Goal: Information Seeking & Learning: Learn about a topic

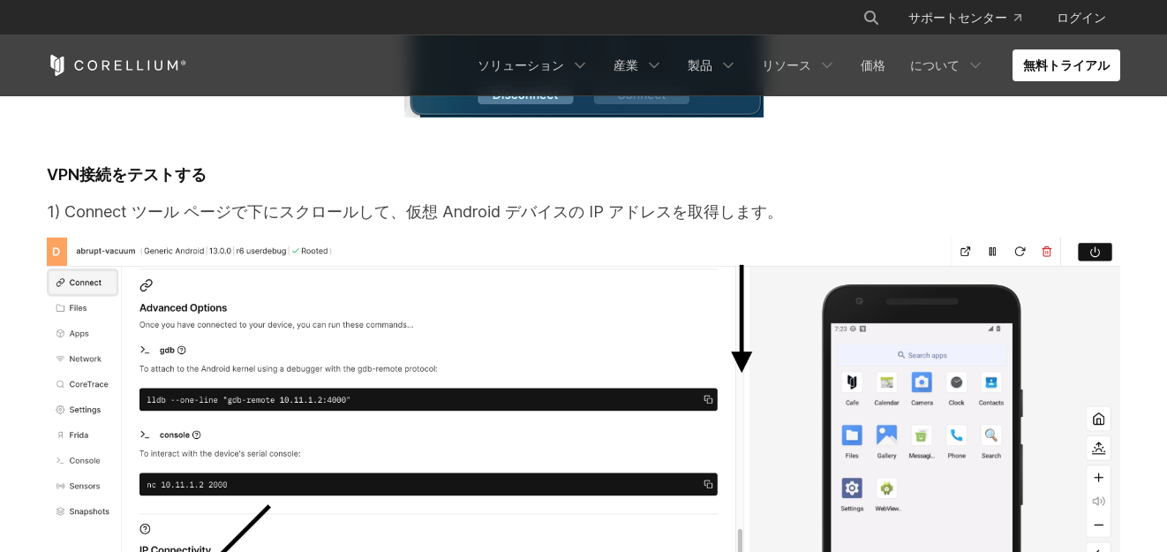
scroll to position [15711, 0]
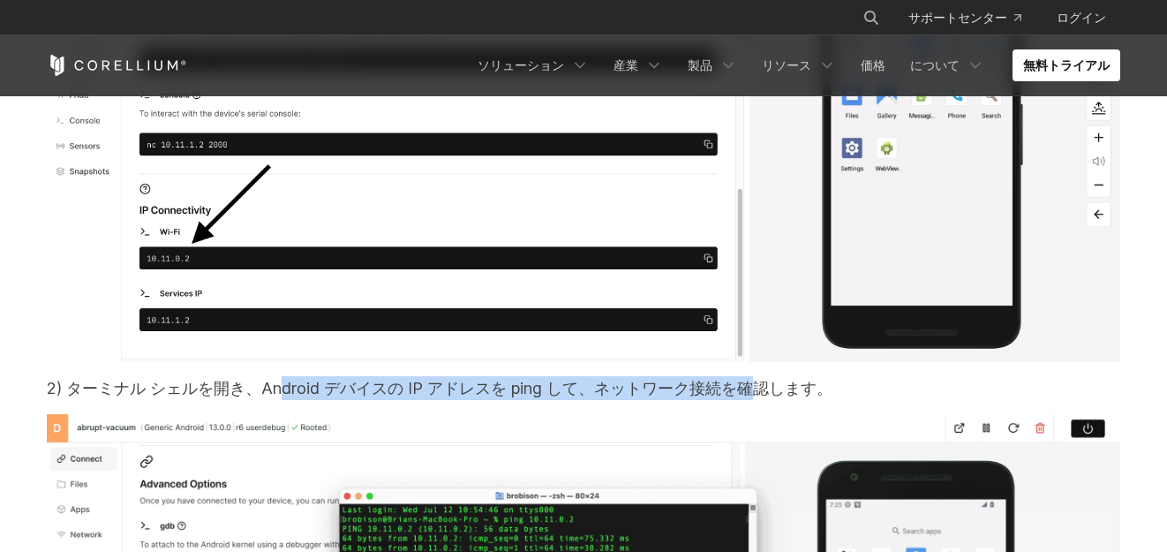
drag, startPoint x: 231, startPoint y: 200, endPoint x: 639, endPoint y: 201, distance: 407.8
click at [639, 379] on font "2) ターミナル シェルを開き、Android デバイスの IP アドレスを ping して、ネットワーク接続を確認します。" at bounding box center [440, 388] width 786 height 19
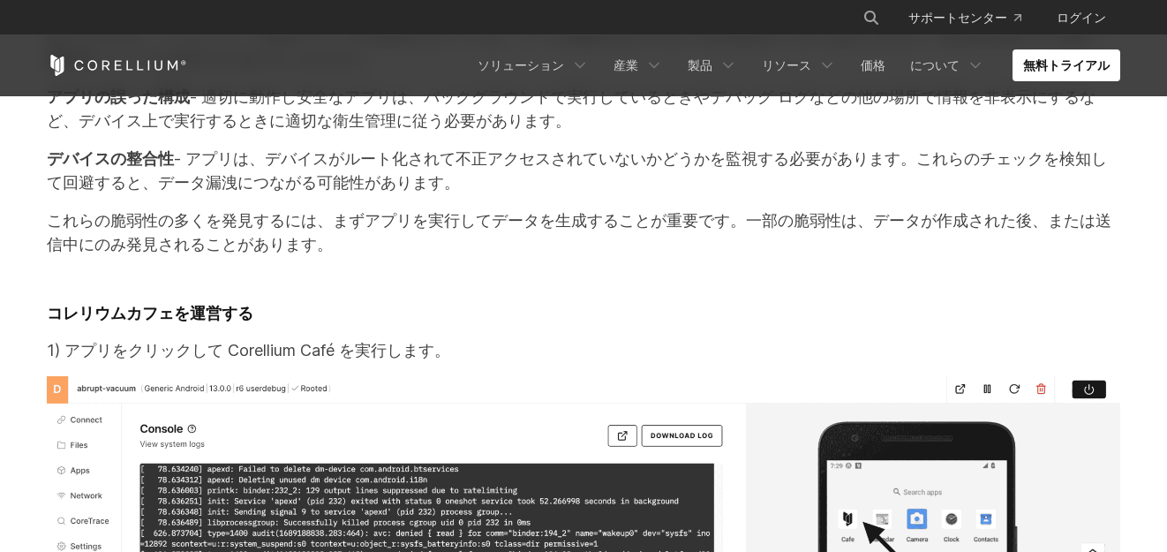
scroll to position [16858, 0]
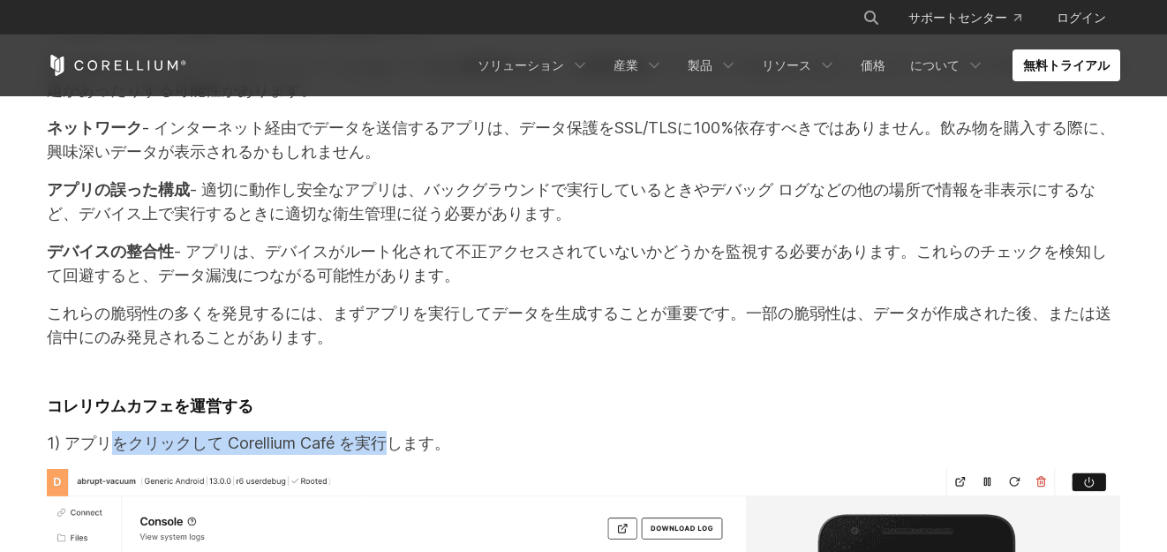
drag, startPoint x: 126, startPoint y: 231, endPoint x: 424, endPoint y: 232, distance: 297.4
click at [424, 431] on p "1) アプリをクリックして Corellium Café を実行します。" at bounding box center [583, 443] width 1073 height 24
click at [426, 431] on p "1) アプリをクリックして Corellium Café を実行します。" at bounding box center [583, 443] width 1073 height 24
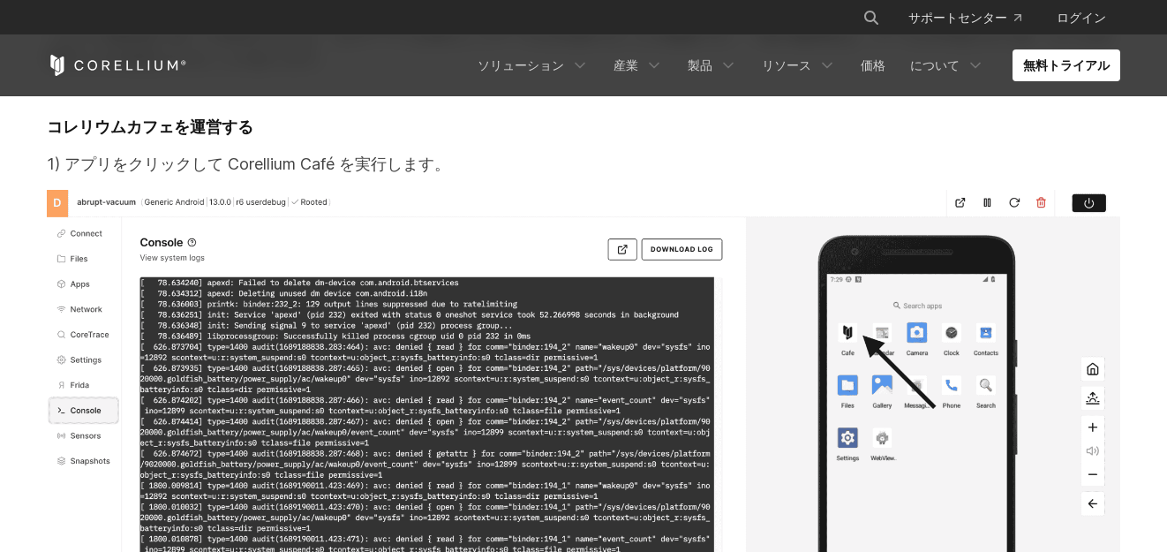
scroll to position [17299, 0]
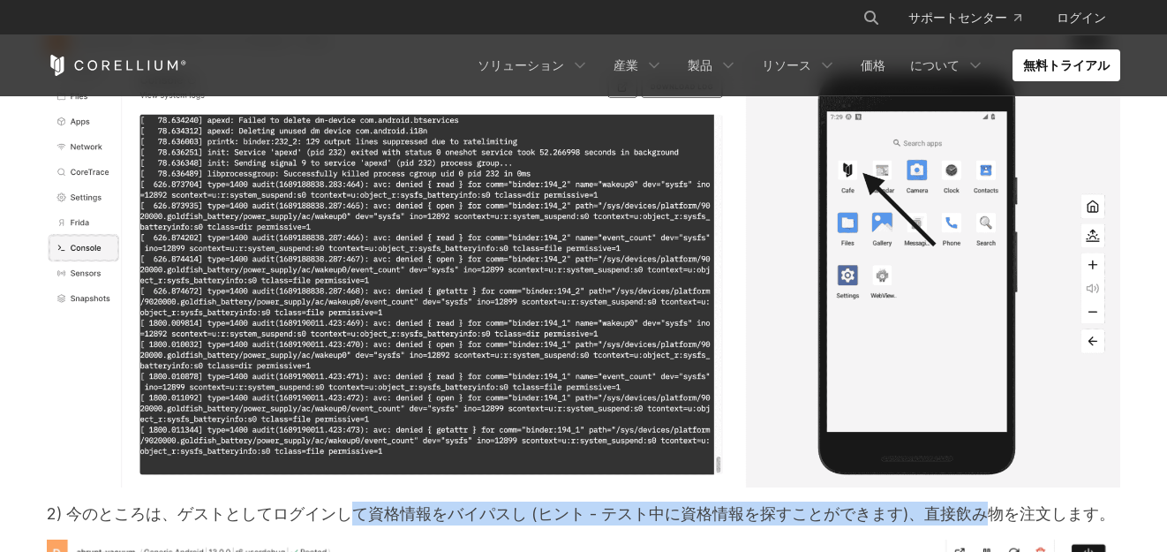
drag, startPoint x: 286, startPoint y: 305, endPoint x: 828, endPoint y: 310, distance: 542.0
click at [828, 504] on font "2) 今のところは、ゲストとしてログインして資格情報をバイパスし (ヒント - テスト中に資格情報を探すことができます)、直接飲み物を注文します。" at bounding box center [581, 513] width 1068 height 19
drag, startPoint x: 883, startPoint y: 300, endPoint x: 399, endPoint y: 300, distance: 483.7
click at [401, 504] on font "2) 今のところは、ゲストとしてログインして資格情報をバイパスし (ヒント - テスト中に資格情報を探すことができます)、直接飲み物を注文します。" at bounding box center [581, 513] width 1068 height 19
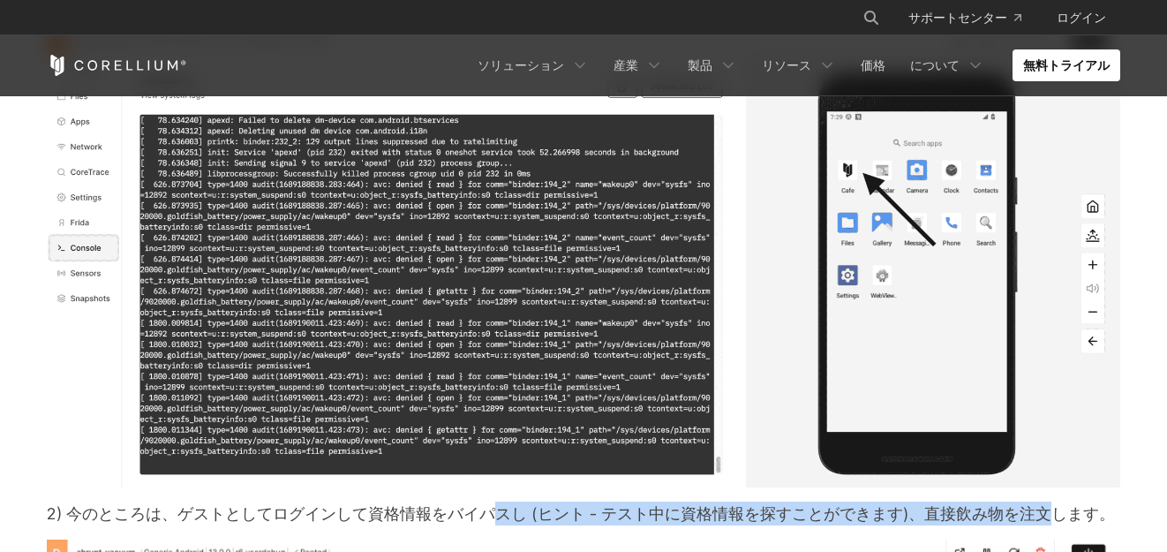
click at [399, 504] on font "2) 今のところは、ゲストとしてログインして資格情報をバイパスし (ヒント - テスト中に資格情報を探すことができます)、直接飲み物を注文します。" at bounding box center [581, 513] width 1068 height 19
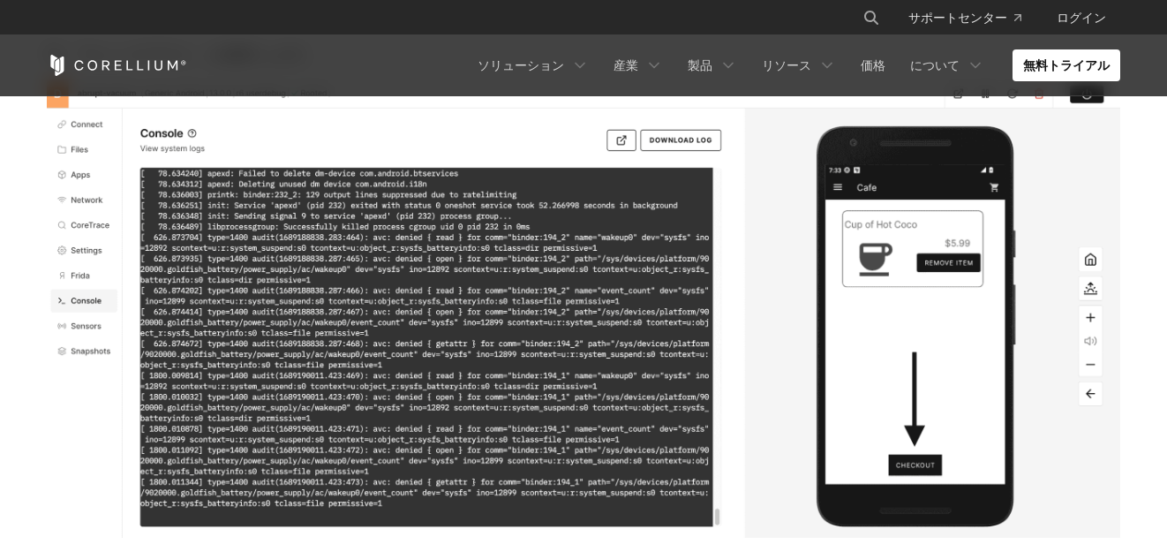
scroll to position [20389, 0]
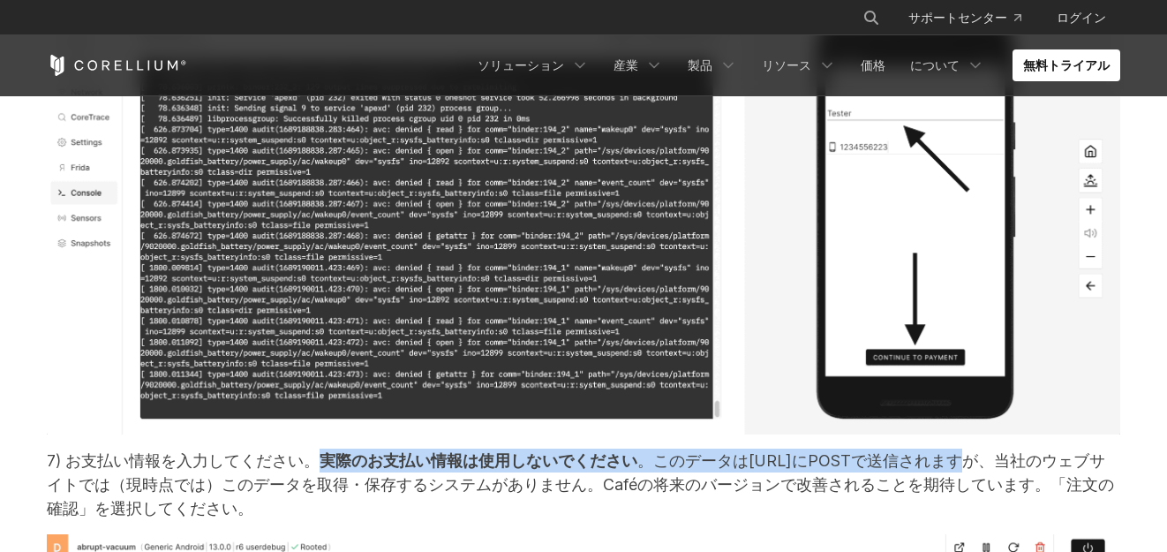
drag, startPoint x: 282, startPoint y: 251, endPoint x: 802, endPoint y: 225, distance: 521.4
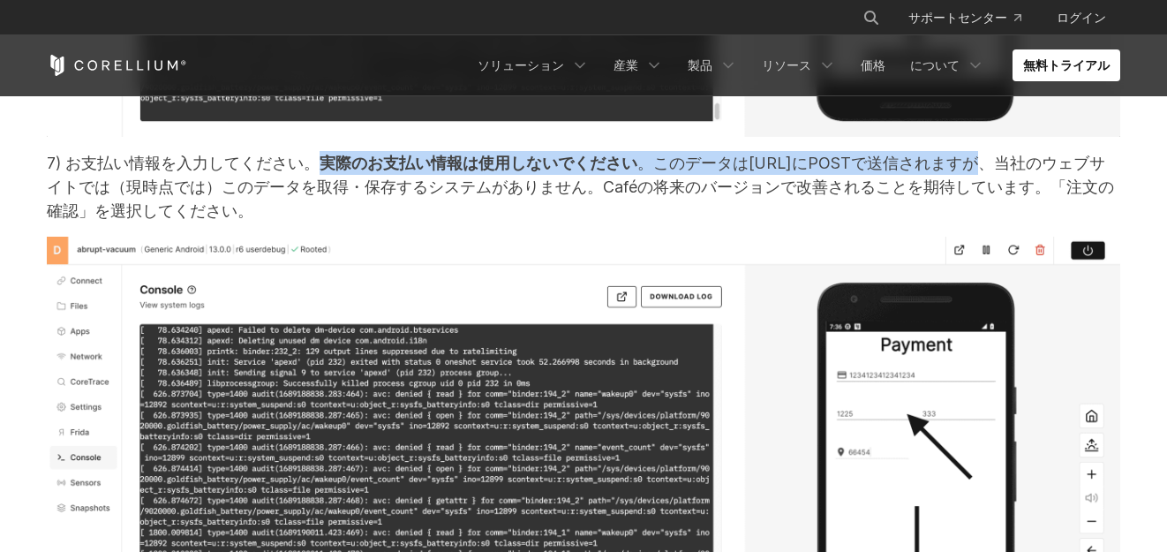
scroll to position [21007, 0]
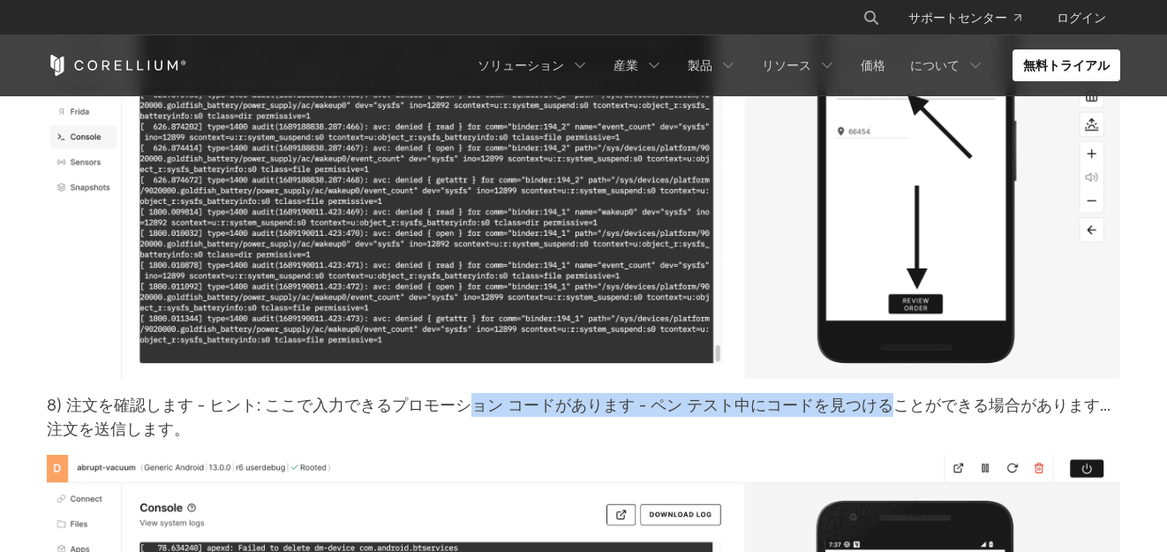
drag, startPoint x: 727, startPoint y: 163, endPoint x: 392, endPoint y: 162, distance: 335.4
click at [392, 395] on font "8) 注文を確認します - ヒント: ここで入力できるプロモーション コードがあります - ペン テスト中にコードを見つけることができる場合があります... …" at bounding box center [579, 416] width 1064 height 42
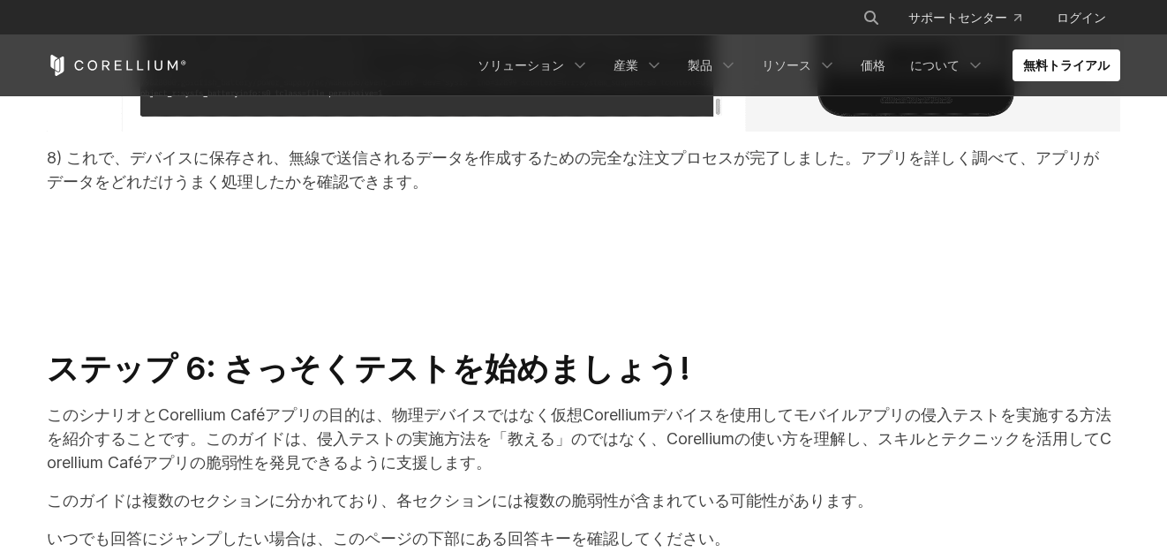
scroll to position [22330, 0]
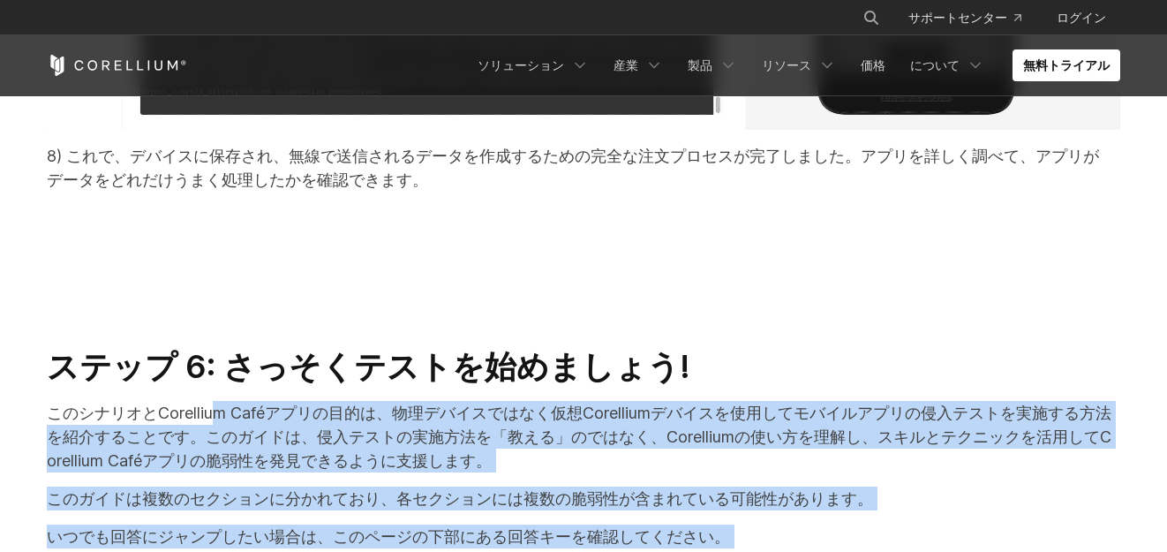
drag, startPoint x: 199, startPoint y: 143, endPoint x: 707, endPoint y: 373, distance: 558.2
click at [692, 524] on p "いつでも回答にジャンプしたい場合は、このページの下部にある回答キーを確認してください。" at bounding box center [583, 536] width 1073 height 24
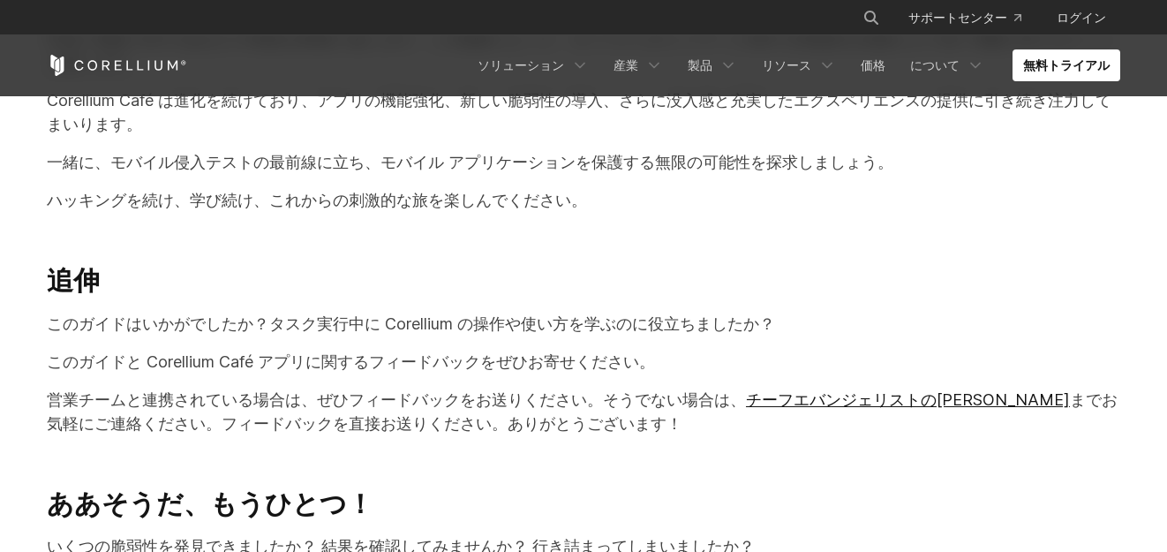
scroll to position [34925, 0]
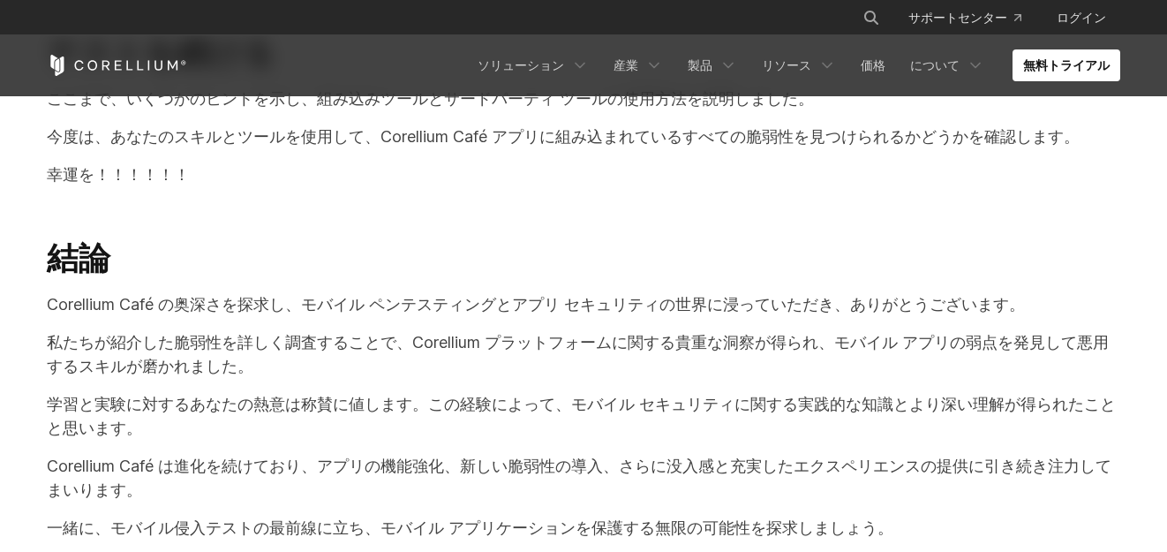
drag, startPoint x: 110, startPoint y: 116, endPoint x: 523, endPoint y: 326, distance: 462.6
click at [523, 326] on div "テストを続ける ここまで、いくつかのヒントを示し、組み込みツールとサードパーティ ツールの使用方法を説明しました。 今度は、あなたのスキルとツールを使用して、…" at bounding box center [583, 504] width 1109 height 943
drag, startPoint x: 551, startPoint y: 360, endPoint x: 445, endPoint y: 199, distance: 193.2
click at [446, 199] on div "テストを続ける ここまで、いくつかのヒントを示し、組み込みツールとサードパーティ ツールの使用方法を説明しました。 今度は、あなたのスキルとツールを使用して、…" at bounding box center [583, 504] width 1109 height 943
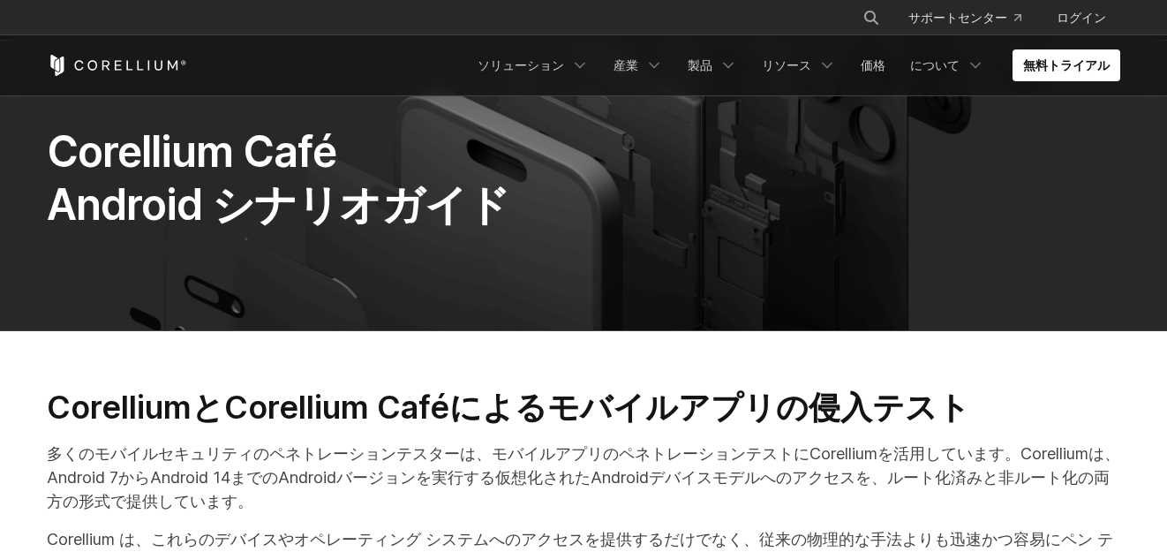
scroll to position [177, 0]
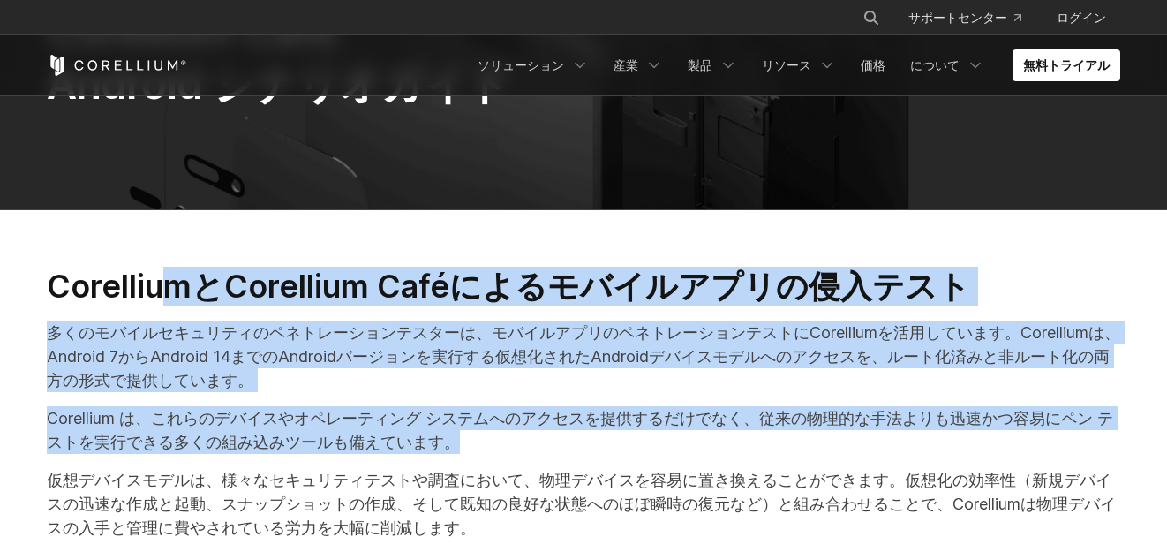
drag, startPoint x: 176, startPoint y: 274, endPoint x: 788, endPoint y: 425, distance: 630.9
click at [788, 425] on p "Corellium は、これらのデバイスやオペレーティング システムへのアクセスを提供するだけでなく、従来の物理的な手法よりも迅速かつ容易にペン テストを実行…" at bounding box center [583, 430] width 1073 height 48
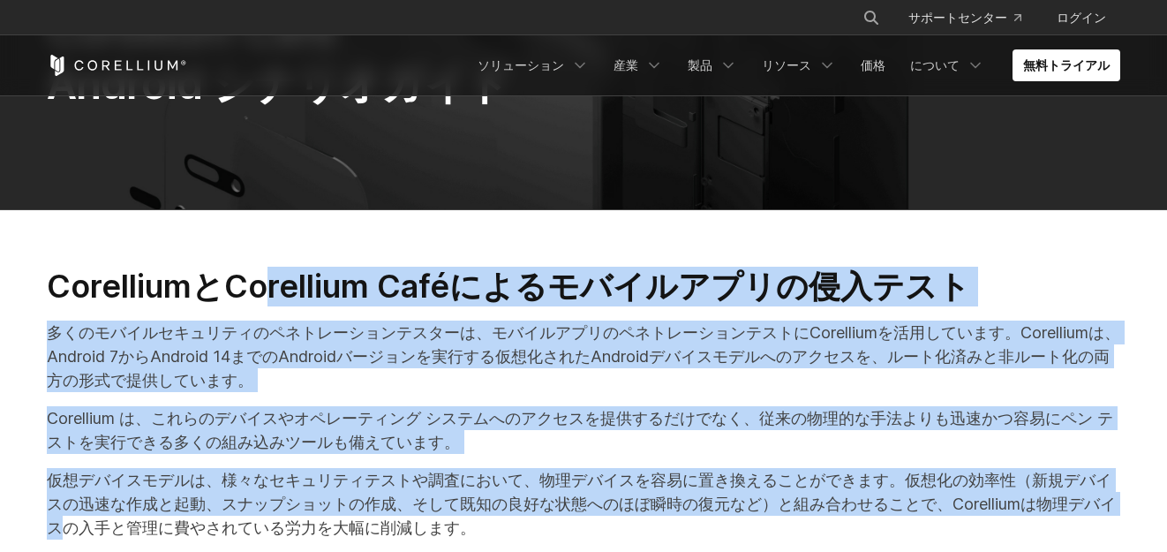
drag, startPoint x: 262, startPoint y: 265, endPoint x: 810, endPoint y: 473, distance: 586.4
click at [755, 409] on font "Corellium は、これらのデバイスやオペレーティング システムへのアクセスを提供するだけでなく、従来の物理的な手法よりも迅速かつ容易にペン テストを実行…" at bounding box center [580, 430] width 1066 height 42
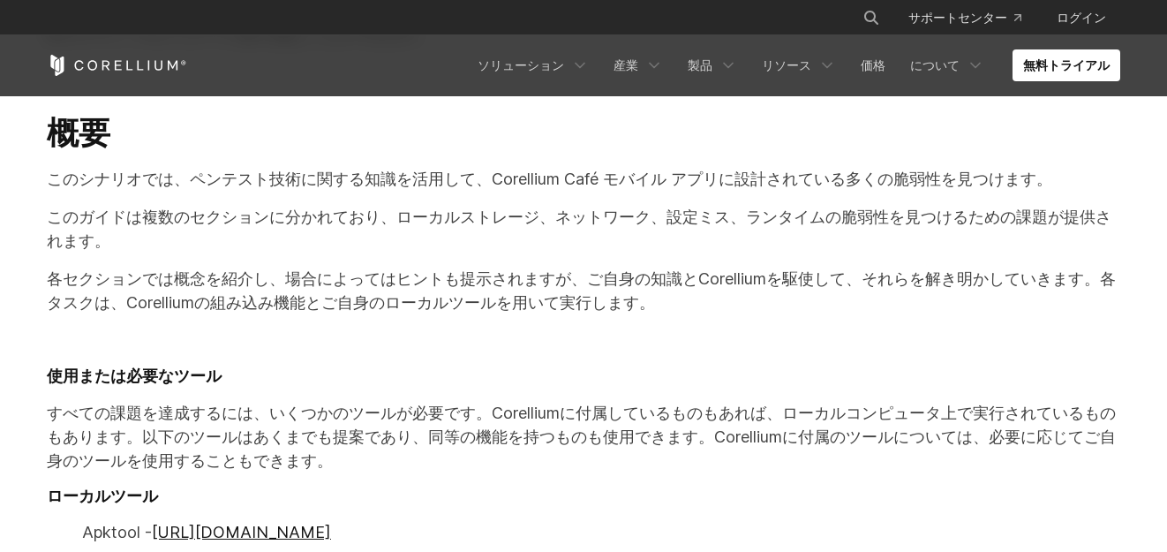
scroll to position [883, 0]
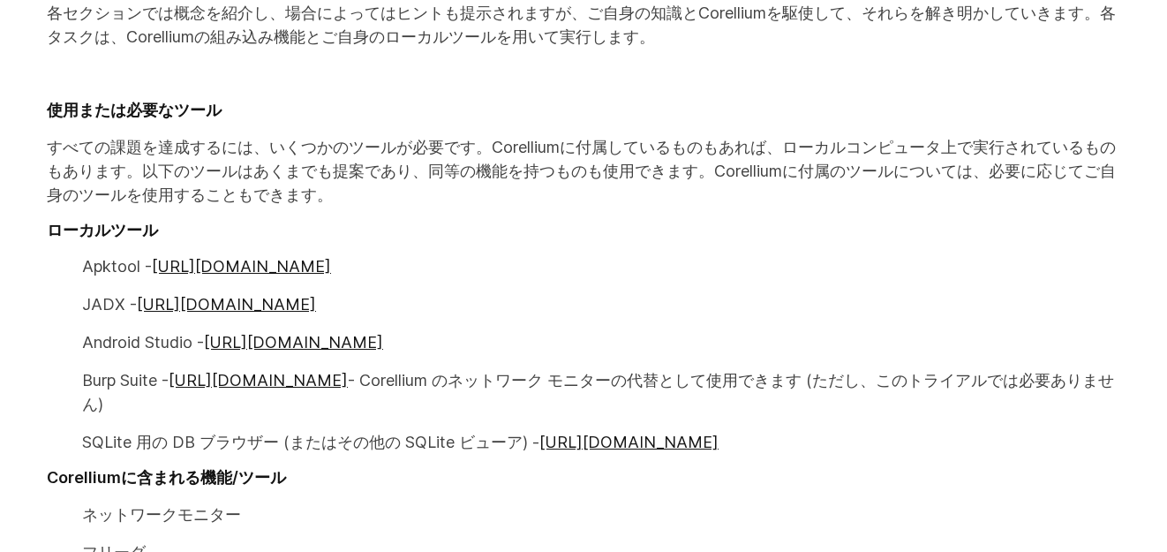
scroll to position [1039, 0]
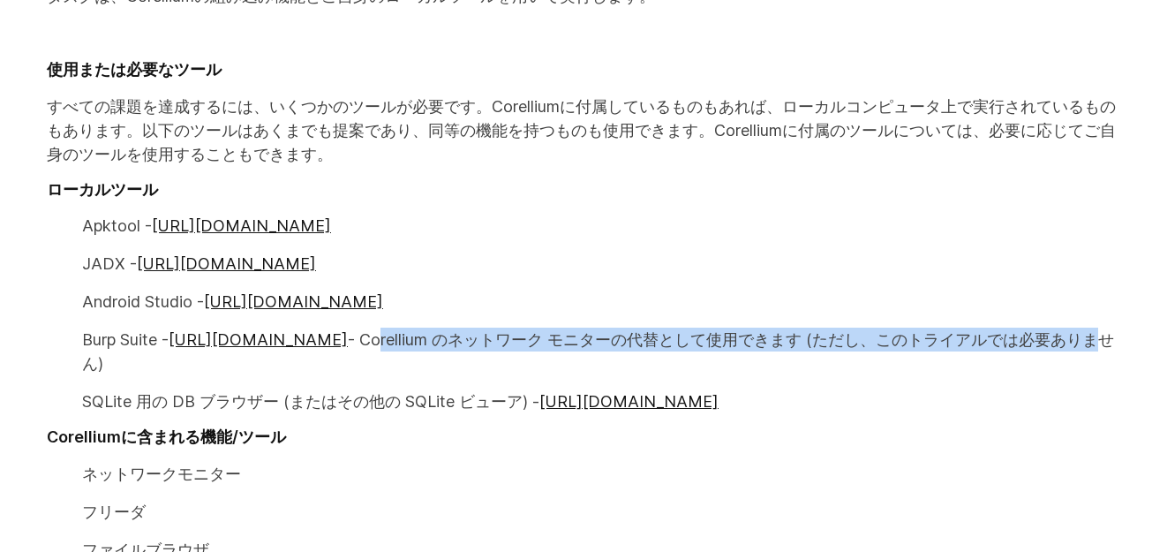
drag, startPoint x: 416, startPoint y: 267, endPoint x: 995, endPoint y: 254, distance: 579.1
click at [995, 254] on div "CorelliumとCorellium Caféによるモバイルアプリの侵入テスト 多くのモバイルセキュリティのペネトレーションテスターは、モバイルアプリのペネ…" at bounding box center [583, 46] width 1109 height 1285
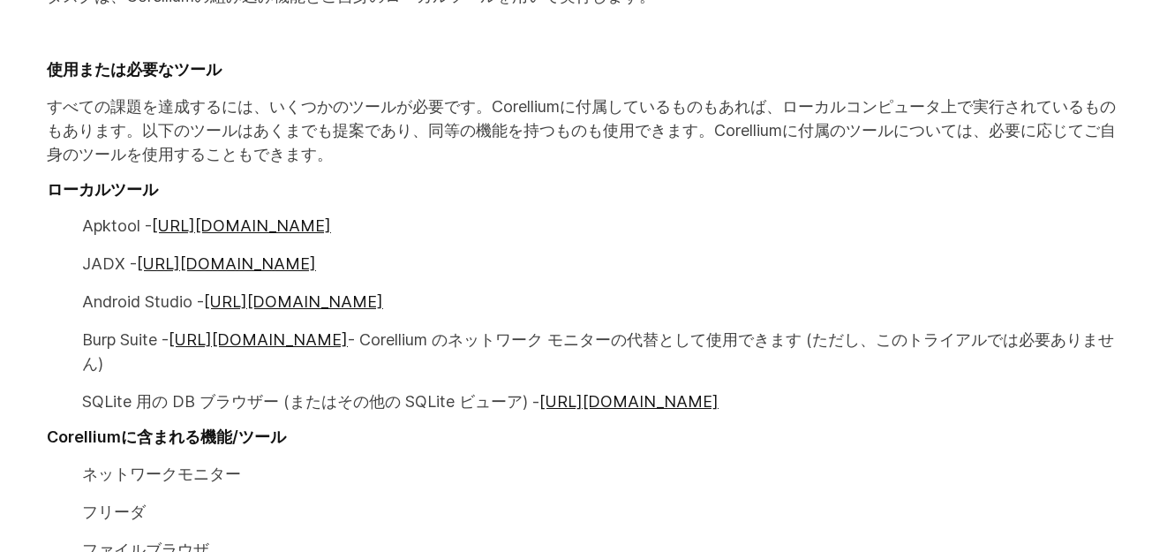
click at [900, 252] on p "JADX - https://github.com/skylot/jadx" at bounding box center [583, 264] width 1073 height 24
drag, startPoint x: 462, startPoint y: 57, endPoint x: 855, endPoint y: 255, distance: 440.5
click at [880, 297] on div "CorelliumとCorellium Caféによるモバイルアプリの侵入テスト 多くのモバイルセキュリティのペネトレーションテスターは、モバイルアプリのペネ…" at bounding box center [583, 46] width 1109 height 1285
click at [839, 290] on p "Android Studio - https://developer.android.com/studio" at bounding box center [583, 302] width 1073 height 24
click at [816, 252] on p "JADX - https://github.com/skylot/jadx" at bounding box center [583, 264] width 1073 height 24
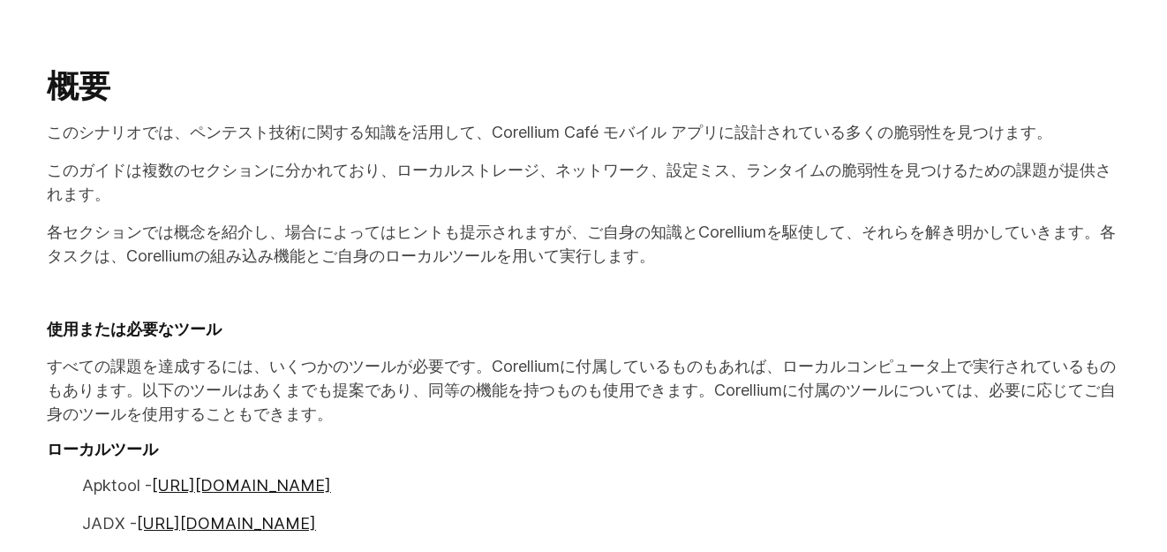
scroll to position [774, 0]
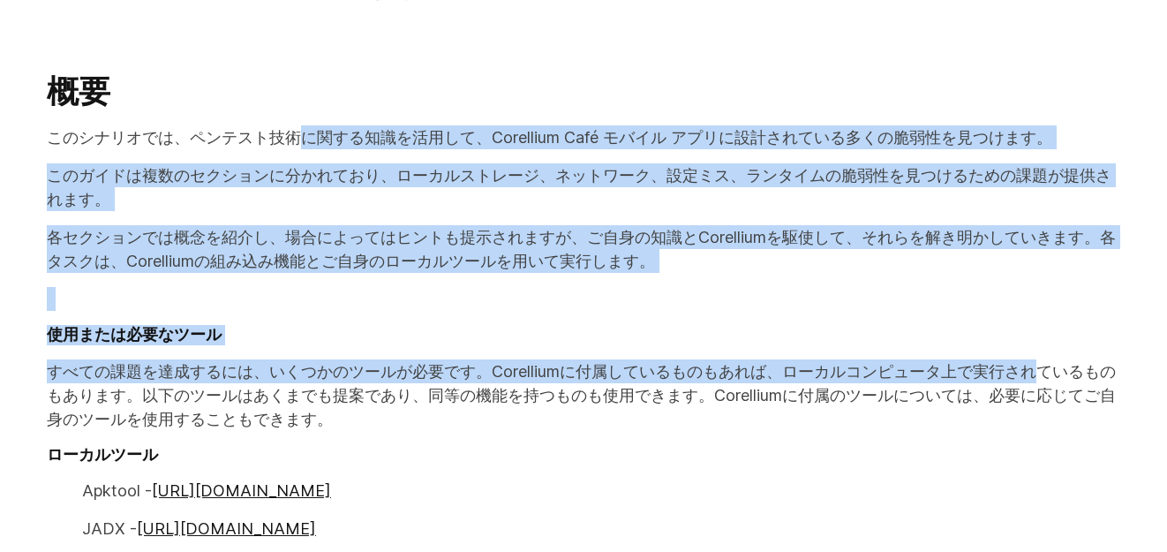
drag, startPoint x: 386, startPoint y: 145, endPoint x: 869, endPoint y: 320, distance: 513.5
click at [862, 318] on div "CorelliumとCorellium Caféによるモバイルアプリの侵入テスト 多くのモバイルセキュリティのペネトレーションテスターは、モバイルアプリのペネ…" at bounding box center [583, 311] width 1109 height 1285
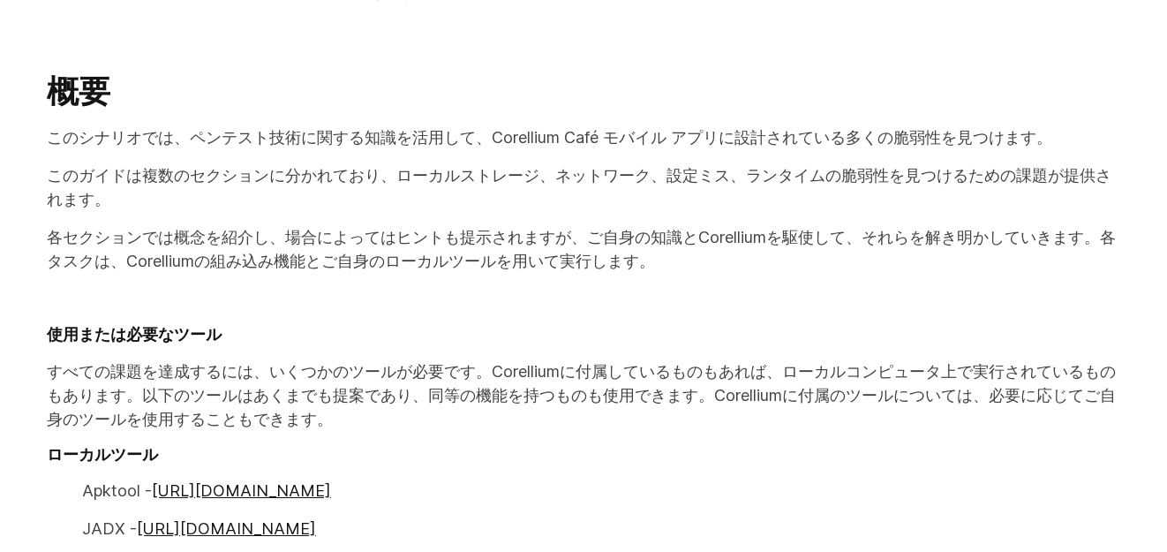
click at [894, 362] on font "すべての課題を達成するには、いくつかのツールが必要です。Corelliumに付属しているものもあれば、ローカルコンピュータ上で実行されているものもあります。以…" at bounding box center [581, 395] width 1069 height 66
drag, startPoint x: 549, startPoint y: 102, endPoint x: 454, endPoint y: 105, distance: 95.4
click at [548, 125] on p "このシナリオでは、ペンテスト技術に関する知識を活用して、Corellium Café モバイル アプリに設計されている多くの脆弱性を見つけます。" at bounding box center [583, 137] width 1073 height 24
click at [454, 128] on font "このシナリオでは、ペンテスト技術に関する知識を活用して、Corellium Café モバイル アプリに設計されている多くの脆弱性を見つけます。" at bounding box center [549, 137] width 1005 height 19
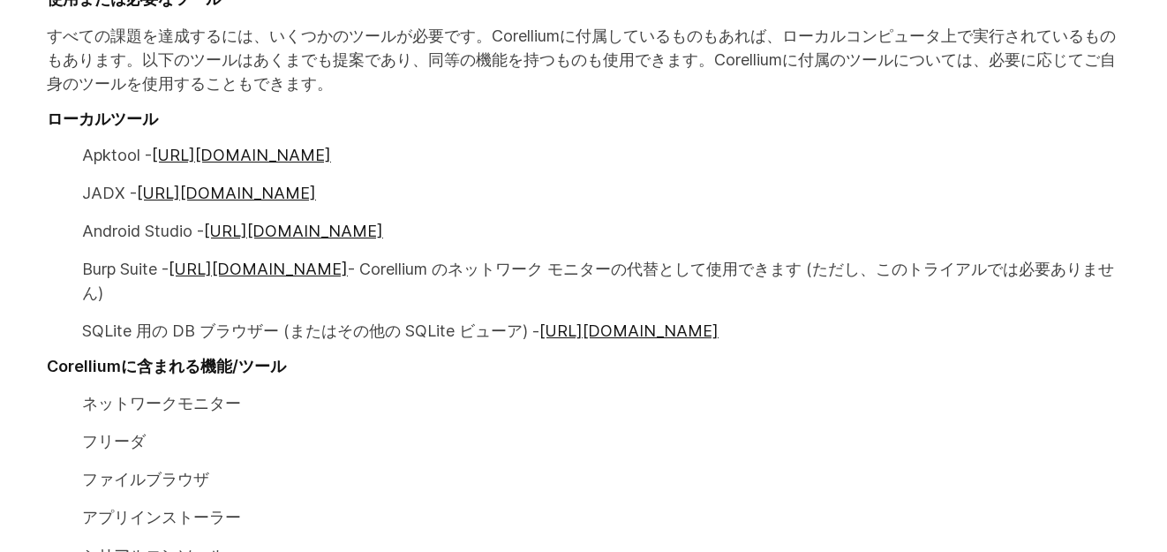
scroll to position [1127, 0]
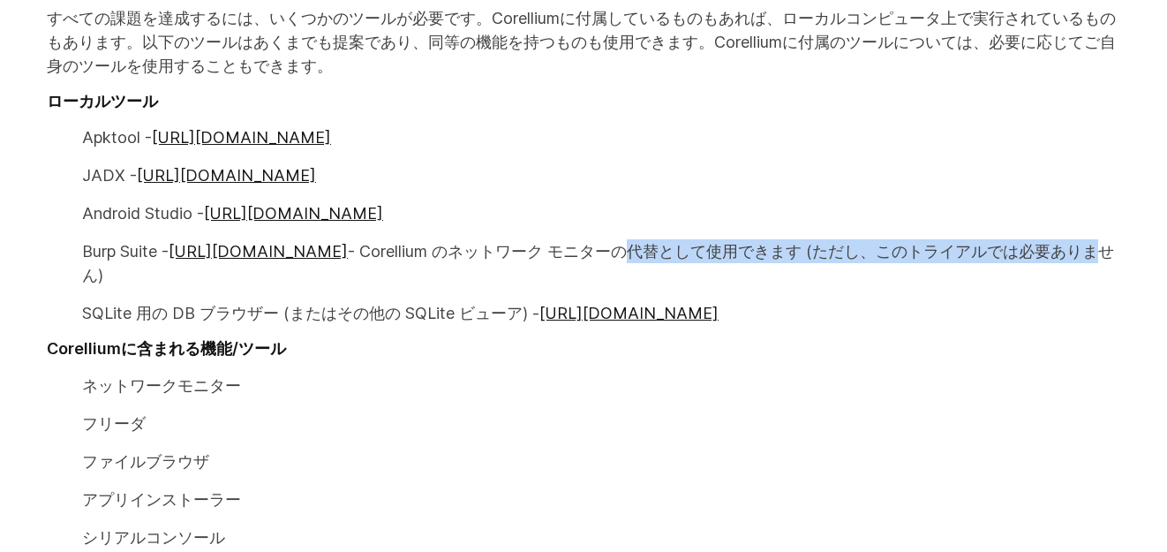
drag, startPoint x: 613, startPoint y: 179, endPoint x: 998, endPoint y: 145, distance: 386.4
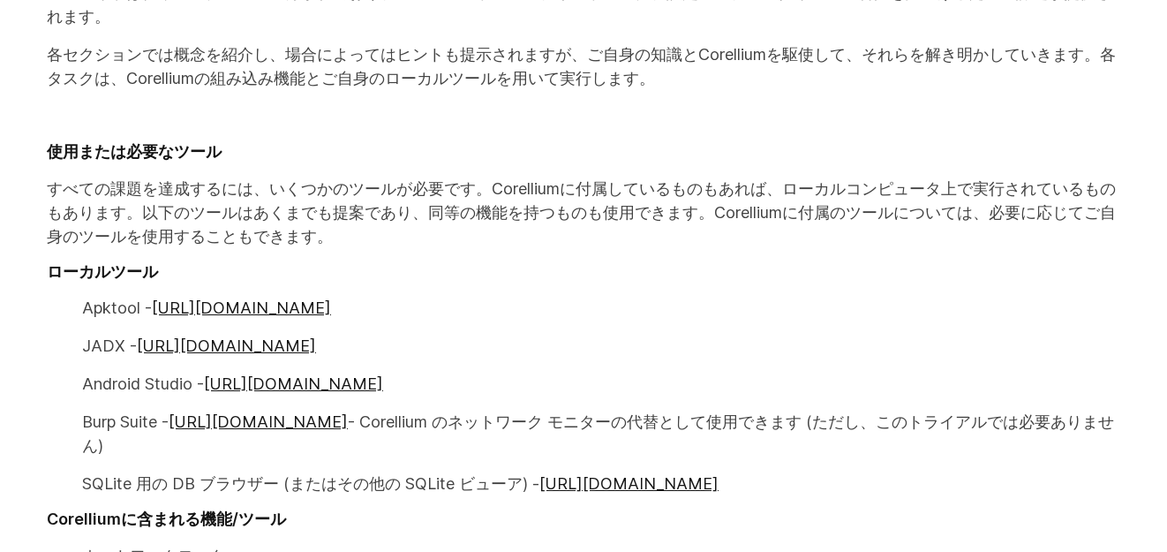
scroll to position [951, 0]
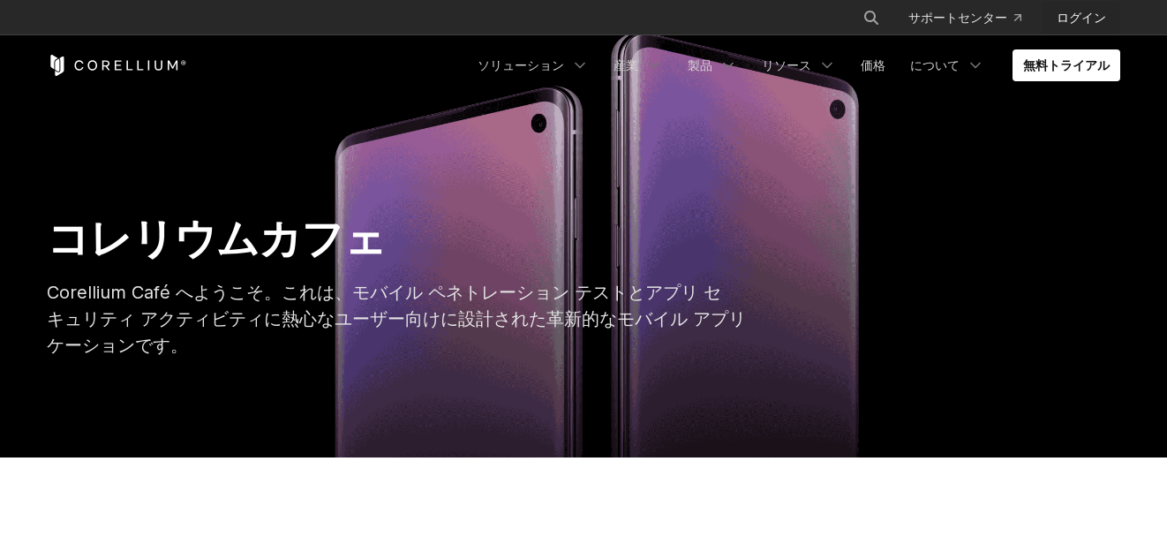
click at [1102, 20] on font "ログイン" at bounding box center [1081, 17] width 49 height 15
